Goal: Task Accomplishment & Management: Manage account settings

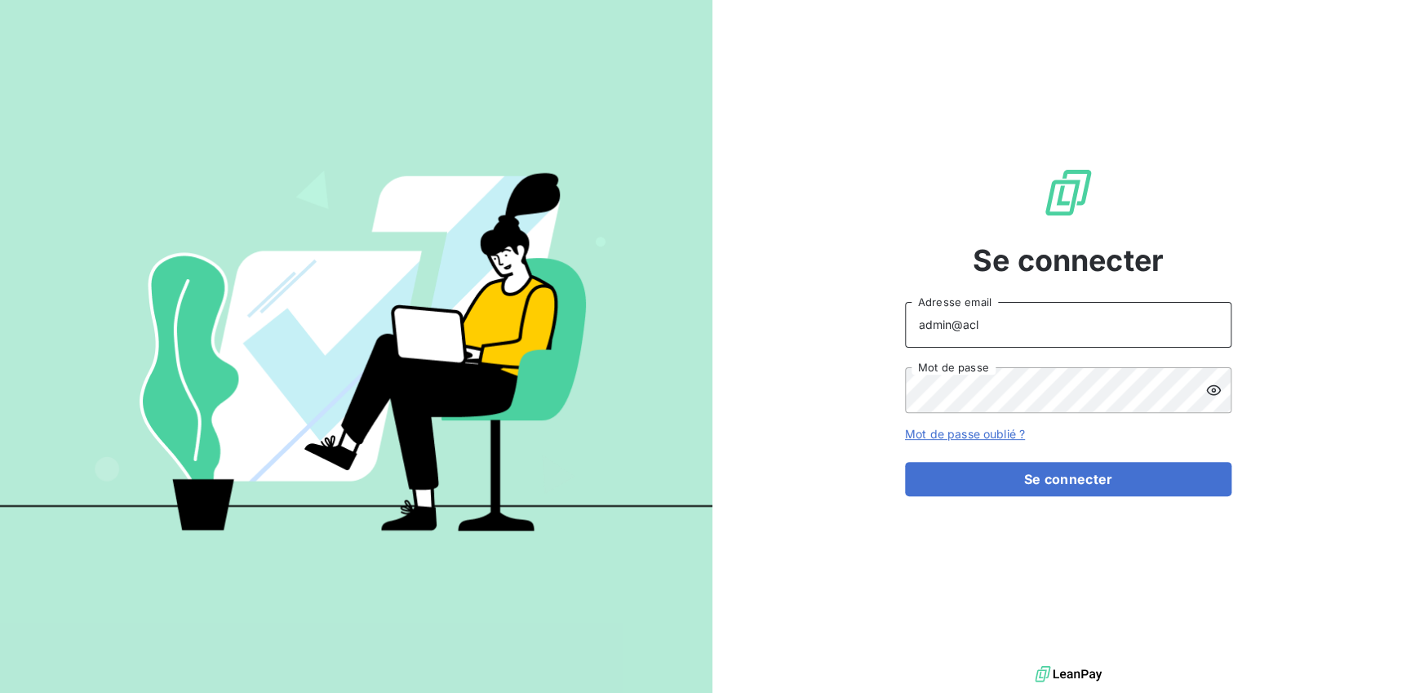
click at [1059, 320] on input "admin@acl" at bounding box center [1068, 325] width 326 height 46
type input "admin@clubinterpharmaceutique"
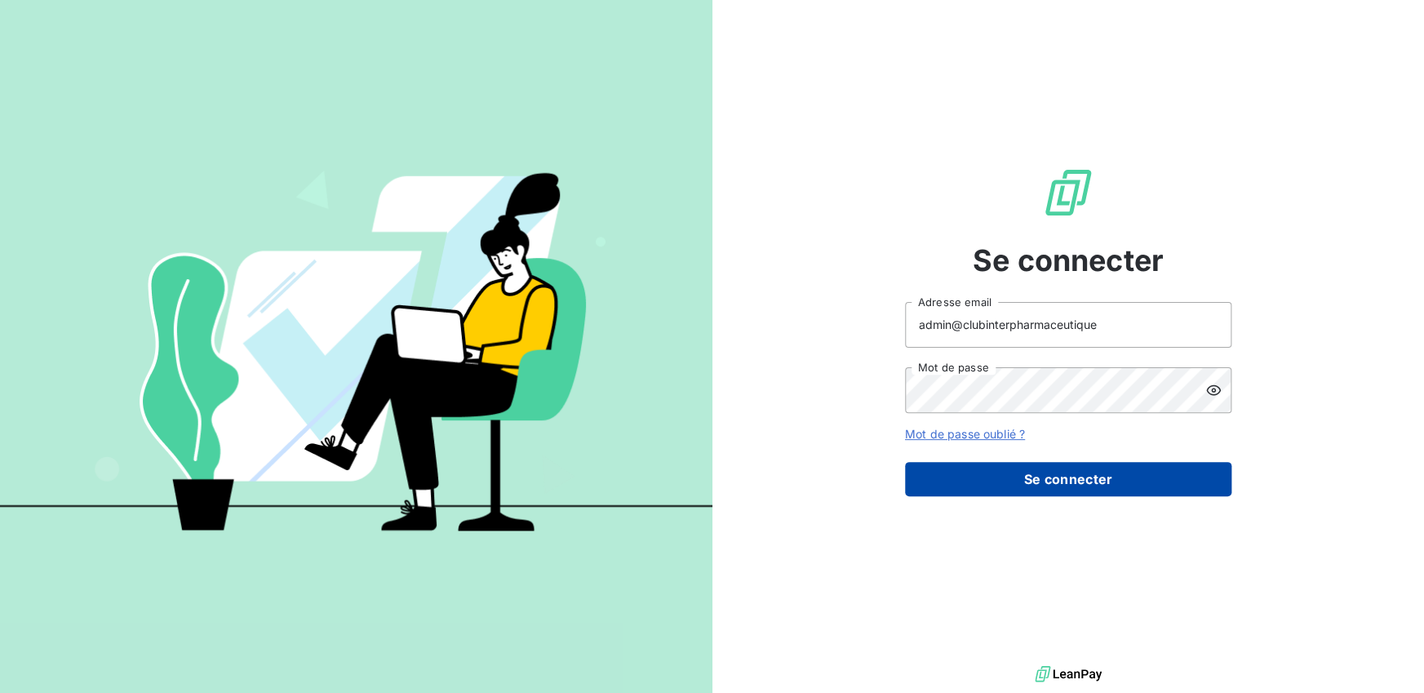
click at [1049, 480] on button "Se connecter" at bounding box center [1068, 479] width 326 height 34
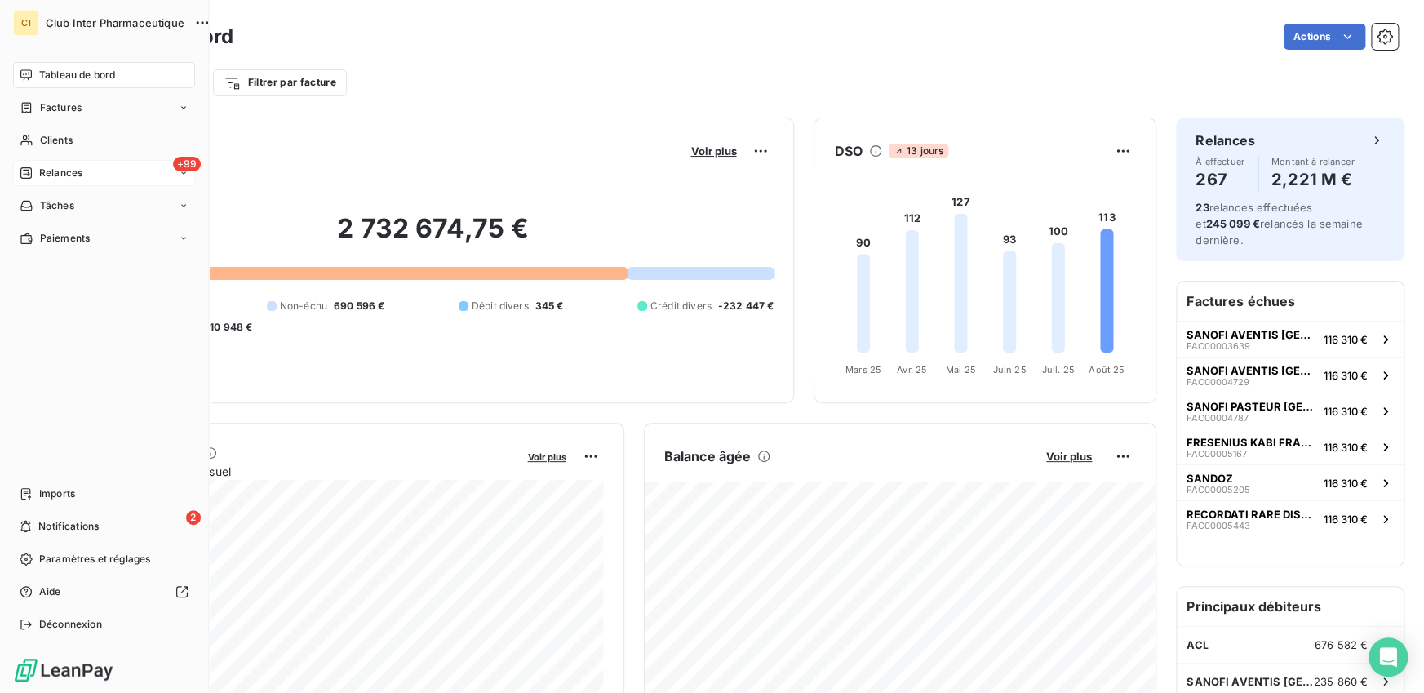
click at [39, 175] on span "Relances" at bounding box center [60, 173] width 43 height 15
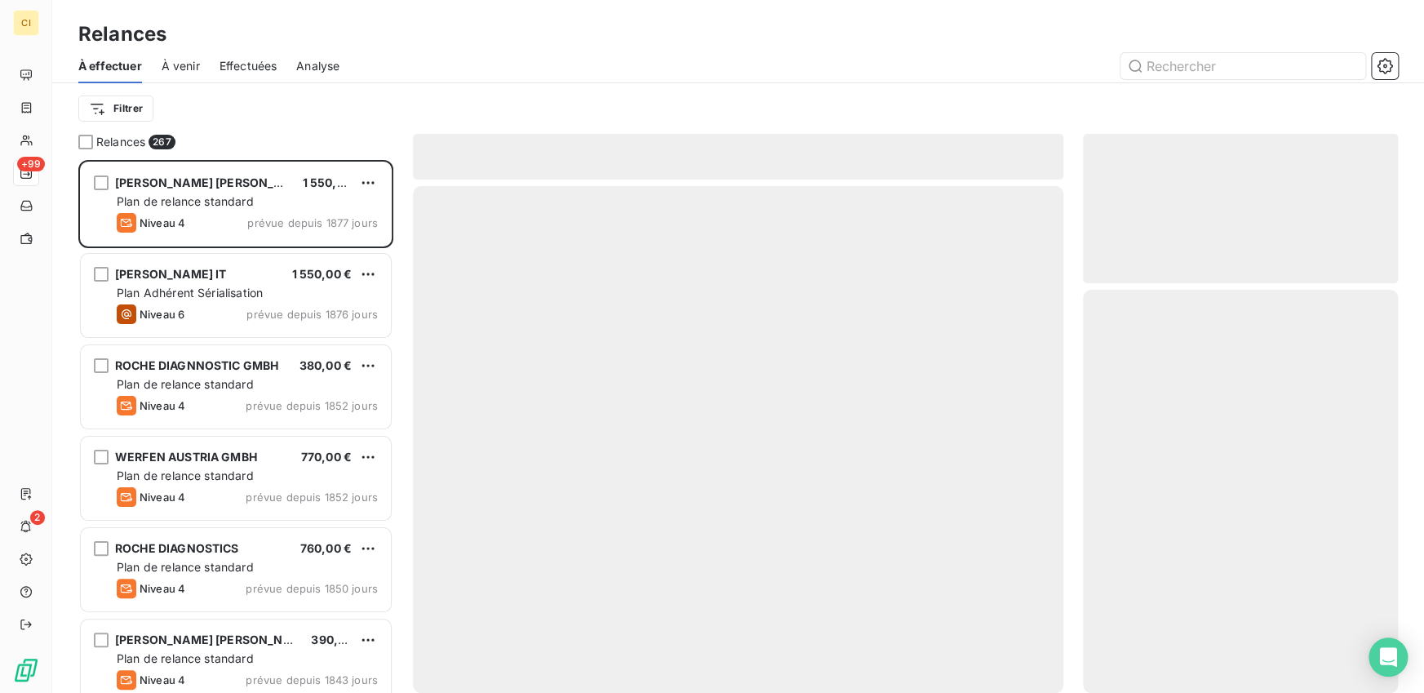
scroll to position [533, 315]
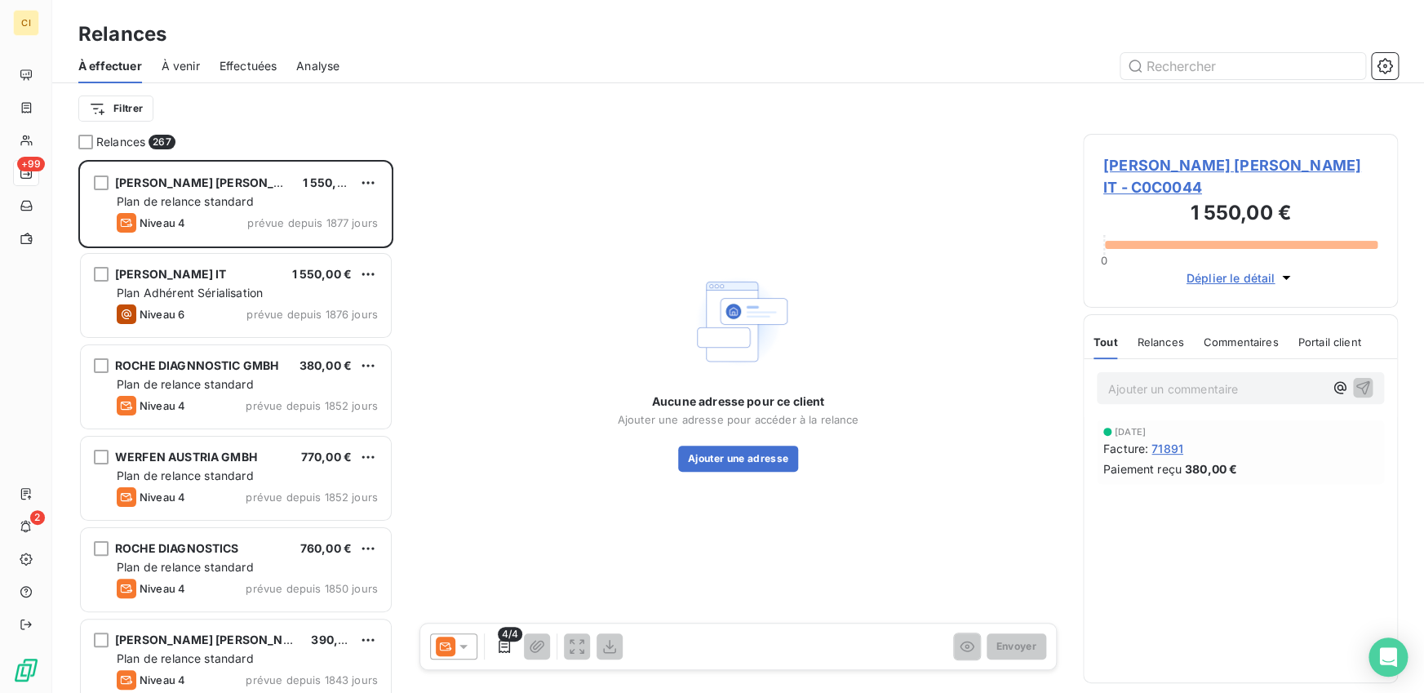
click at [237, 65] on span "Effectuées" at bounding box center [249, 66] width 58 height 16
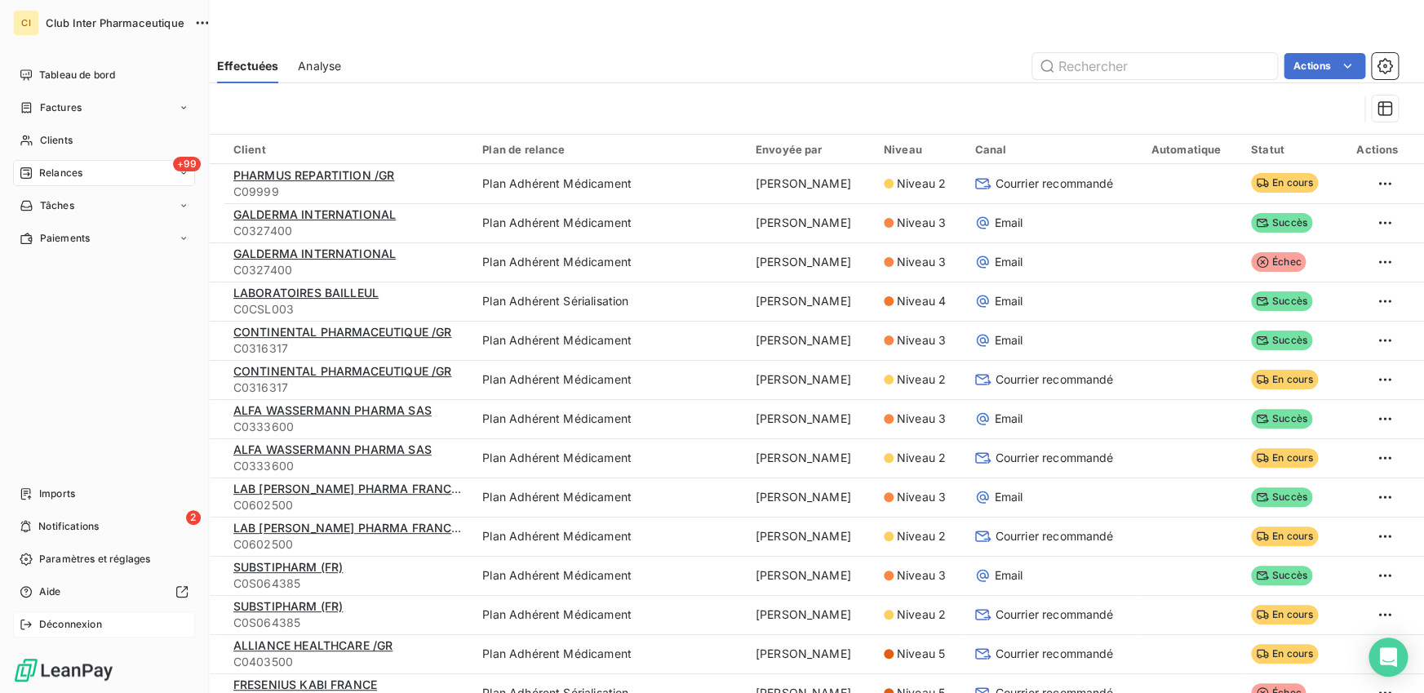
click at [26, 625] on icon at bounding box center [26, 624] width 13 height 13
